Goal: Information Seeking & Learning: Learn about a topic

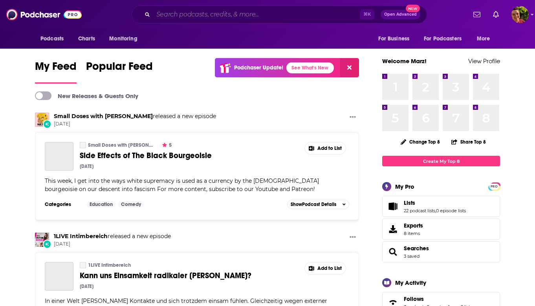
click at [208, 15] on input "Search podcasts, credits, & more..." at bounding box center [256, 14] width 206 height 13
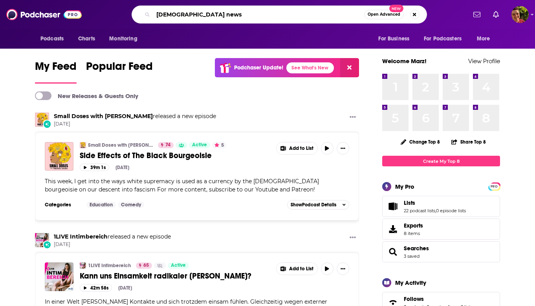
type input "[DEMOGRAPHIC_DATA] news"
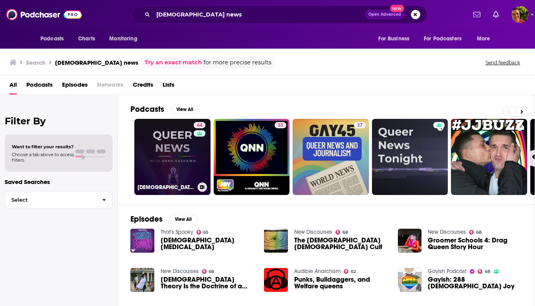
click at [170, 137] on link "44 [DEMOGRAPHIC_DATA] News" at bounding box center [172, 157] width 76 height 76
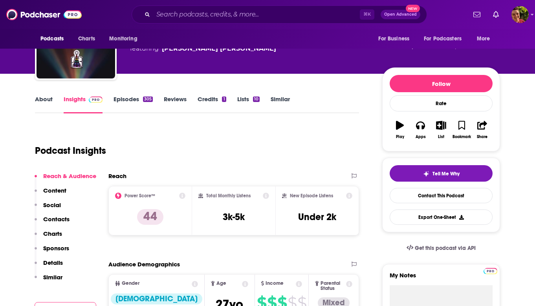
scroll to position [105, 0]
